Goal: Transaction & Acquisition: Purchase product/service

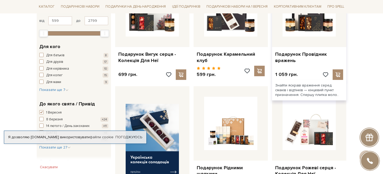
scroll to position [131, 0]
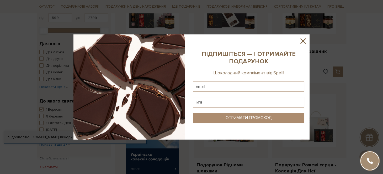
click at [302, 42] on icon at bounding box center [302, 40] width 5 height 5
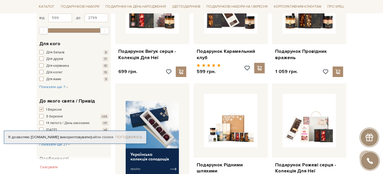
click at [127, 135] on link "Погоджуюсь" at bounding box center [128, 137] width 27 height 5
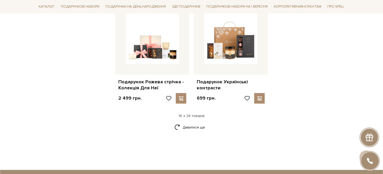
scroll to position [682, 0]
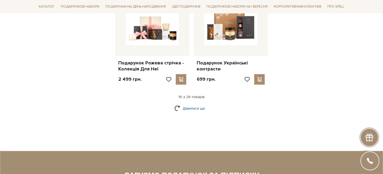
click at [190, 104] on link "Дивитися ще" at bounding box center [191, 108] width 34 height 9
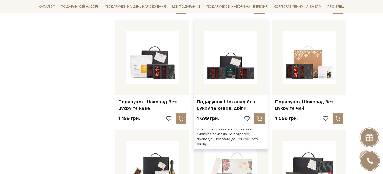
scroll to position [761, 0]
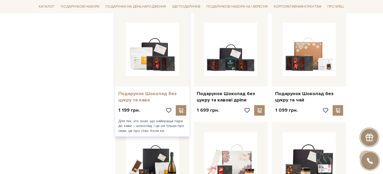
click at [142, 92] on link "Подарунок Шоколад без цукру та кава" at bounding box center [152, 97] width 68 height 12
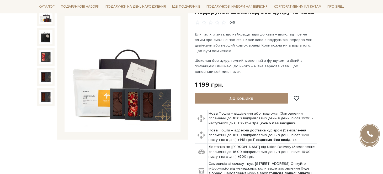
scroll to position [52, 0]
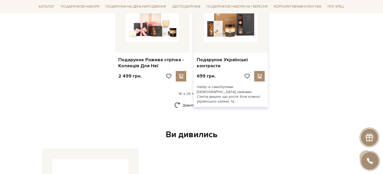
scroll to position [682, 0]
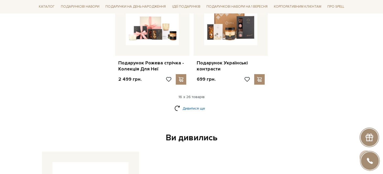
click at [193, 104] on link "Дивитися ще" at bounding box center [191, 108] width 34 height 9
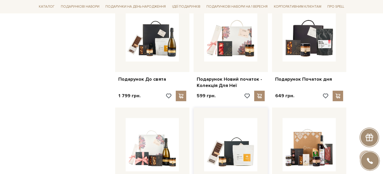
scroll to position [866, 0]
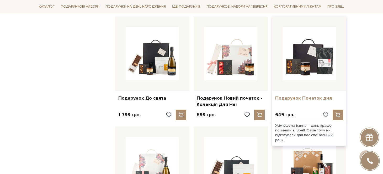
click at [318, 95] on link "Подарунок Початок дня" at bounding box center [309, 98] width 68 height 6
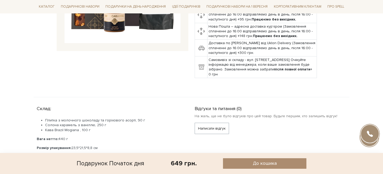
scroll to position [157, 0]
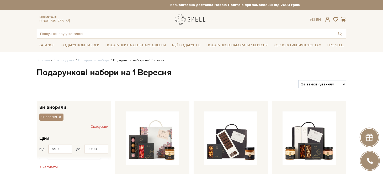
click at [195, 20] on link "logo" at bounding box center [191, 19] width 33 height 11
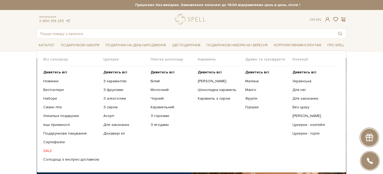
click at [50, 150] on link "SALE" at bounding box center [71, 150] width 56 height 5
